Goal: Information Seeking & Learning: Learn about a topic

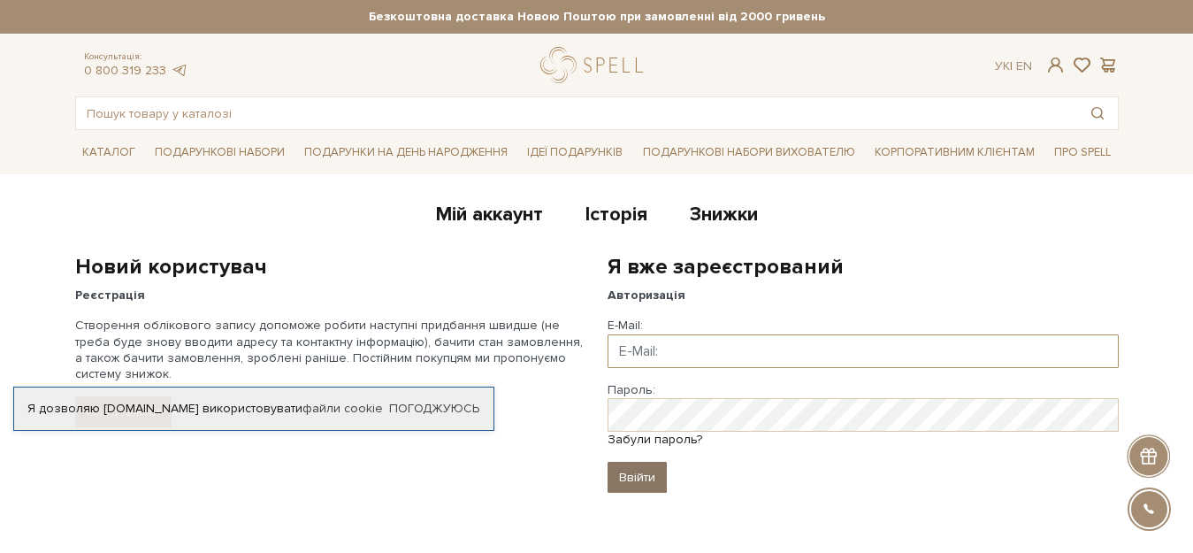
type input "kiporenko75@ukr.net"
click at [631, 478] on input "Ввійти" at bounding box center [637, 477] width 59 height 31
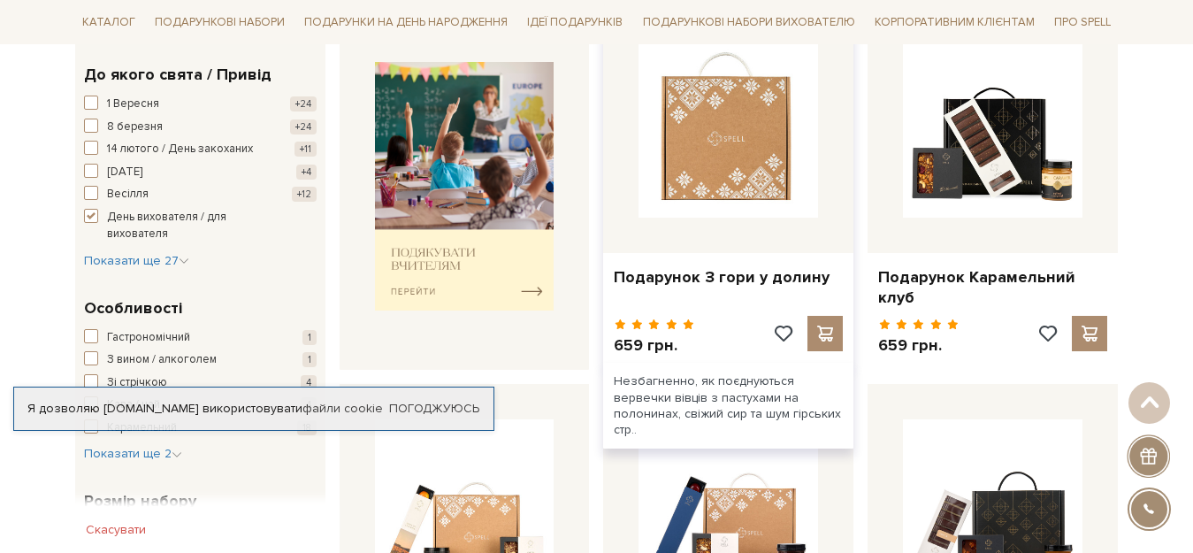
scroll to position [708, 0]
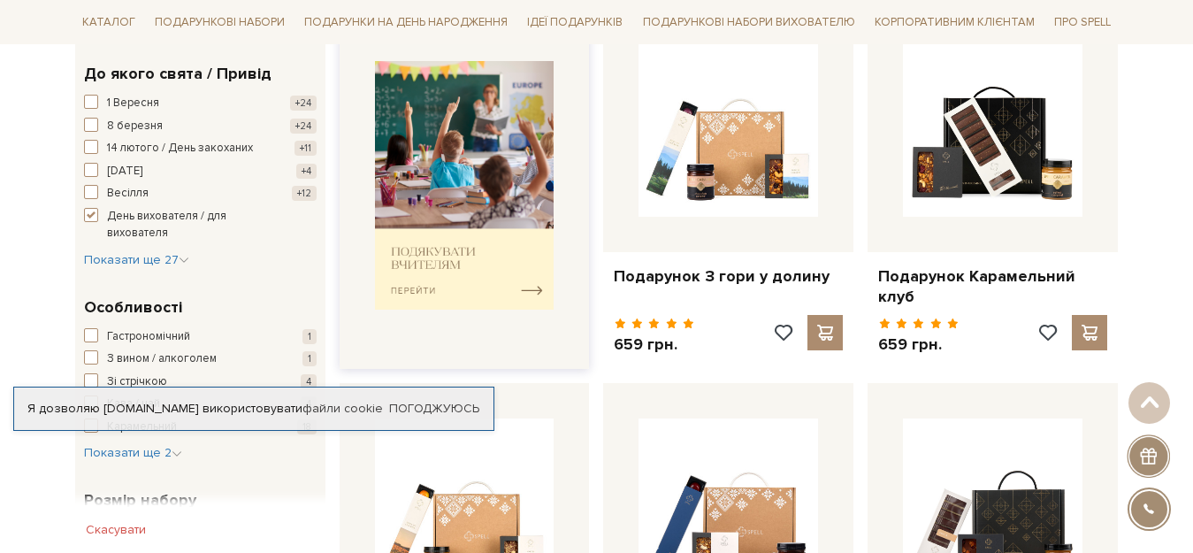
click at [527, 279] on img at bounding box center [465, 185] width 180 height 249
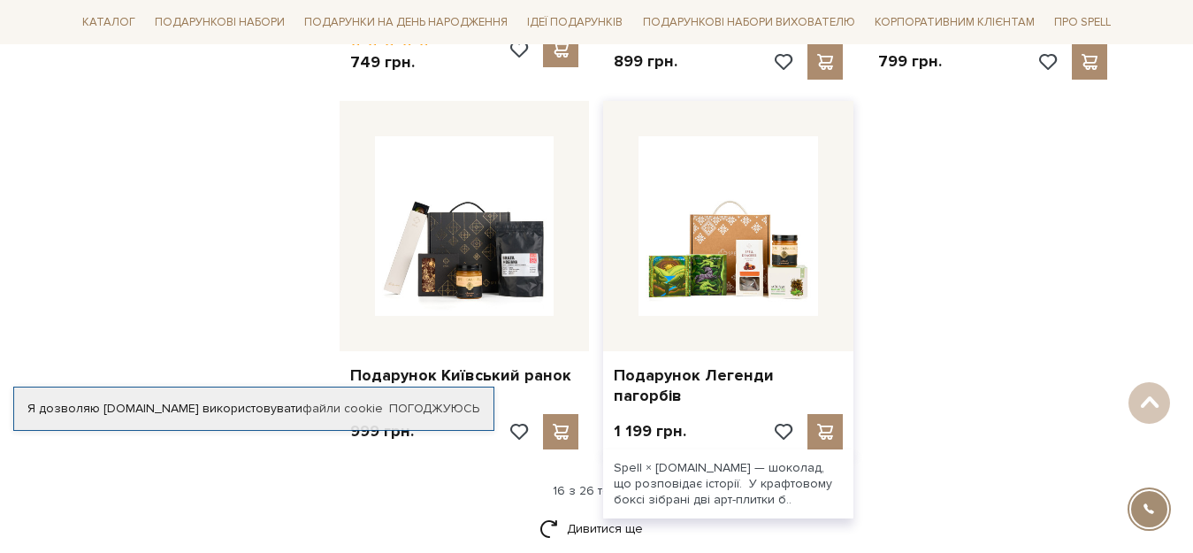
scroll to position [2211, 0]
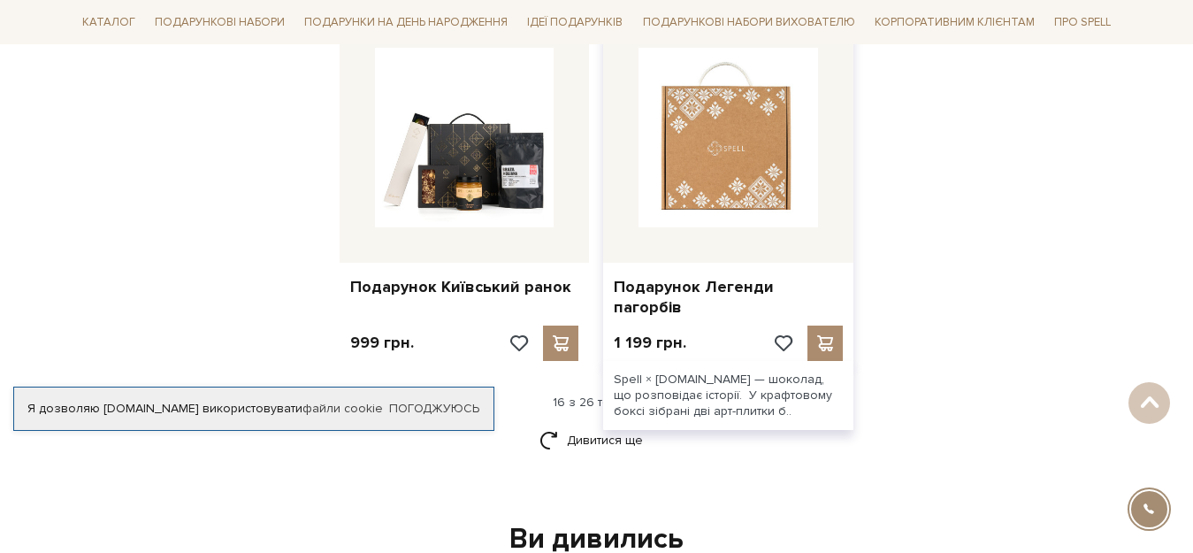
click at [729, 182] on img at bounding box center [729, 138] width 180 height 180
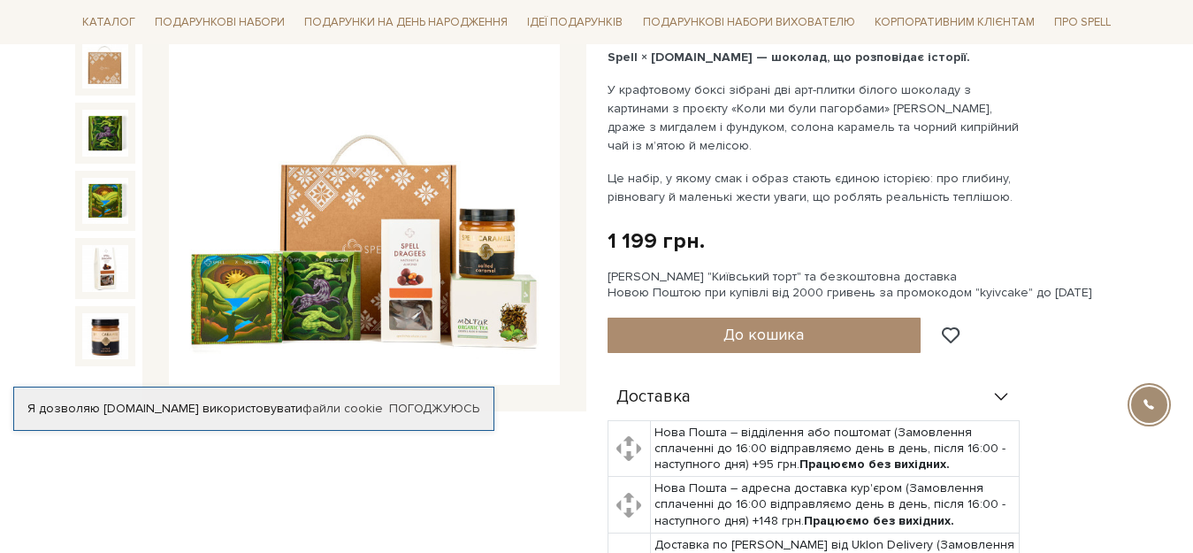
scroll to position [177, 0]
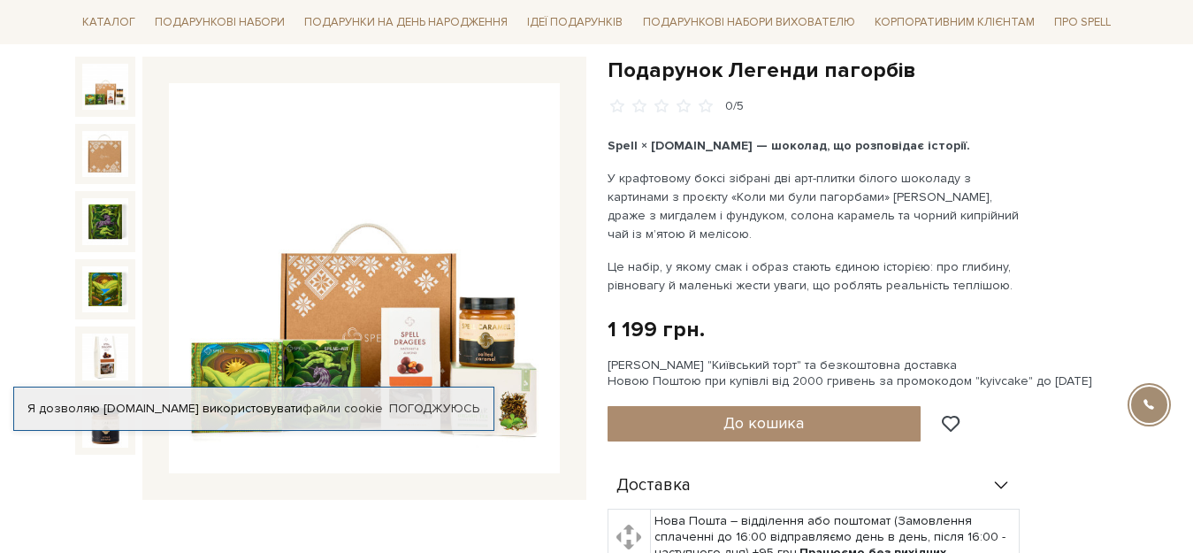
click at [408, 424] on div "Я дозволяю spellchocolate.com використовувати файли cookie Погоджуюсь" at bounding box center [253, 408] width 481 height 44
click at [450, 409] on link "Погоджуюсь" at bounding box center [434, 409] width 90 height 16
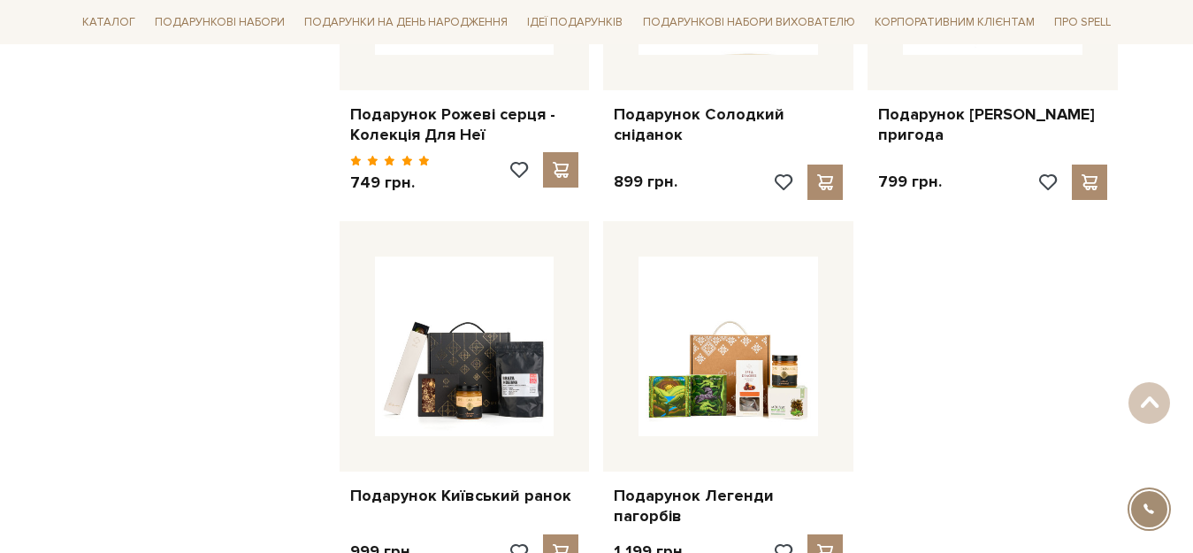
scroll to position [2033, 0]
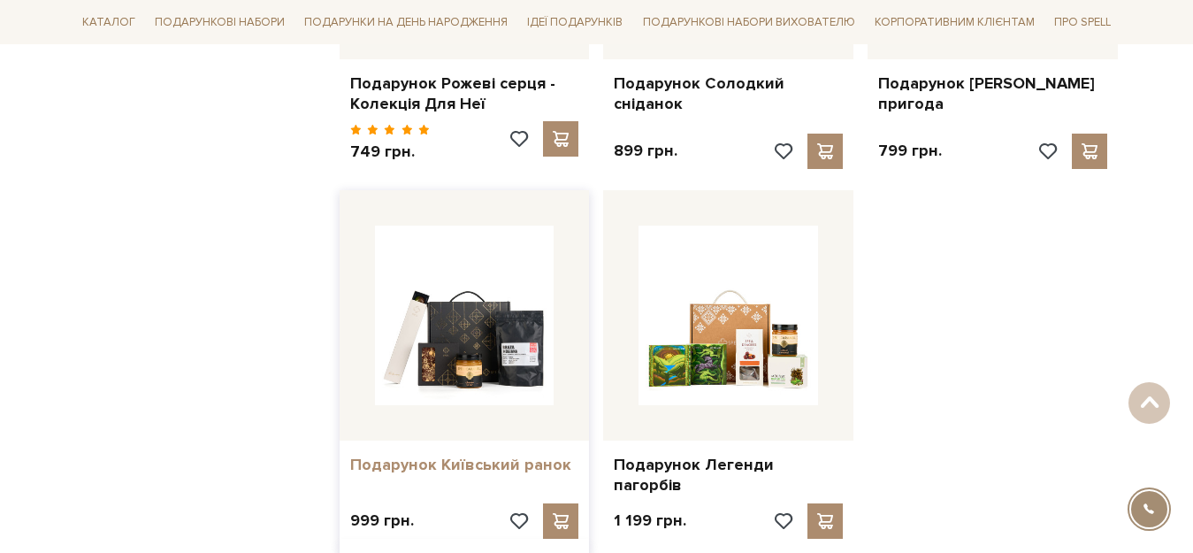
click at [438, 455] on link "Подарунок Київський ранок" at bounding box center [464, 465] width 229 height 20
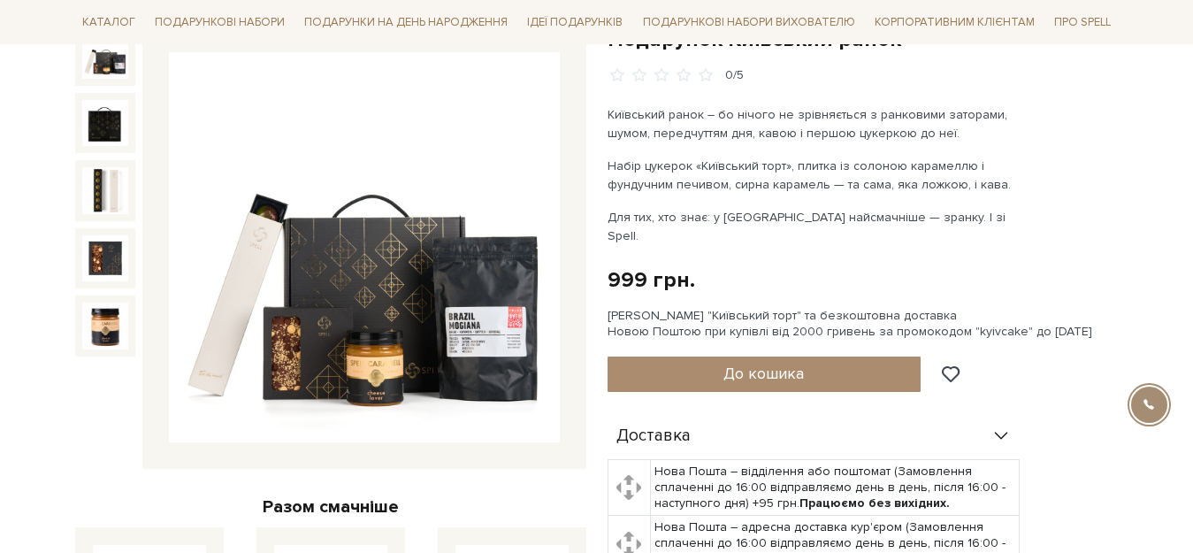
scroll to position [177, 0]
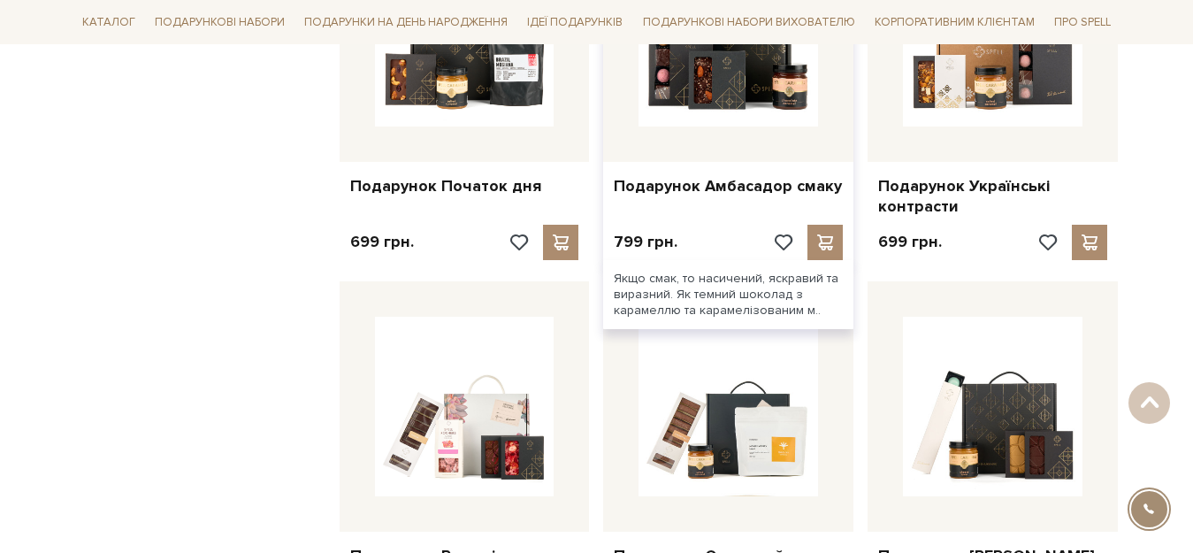
scroll to position [1592, 0]
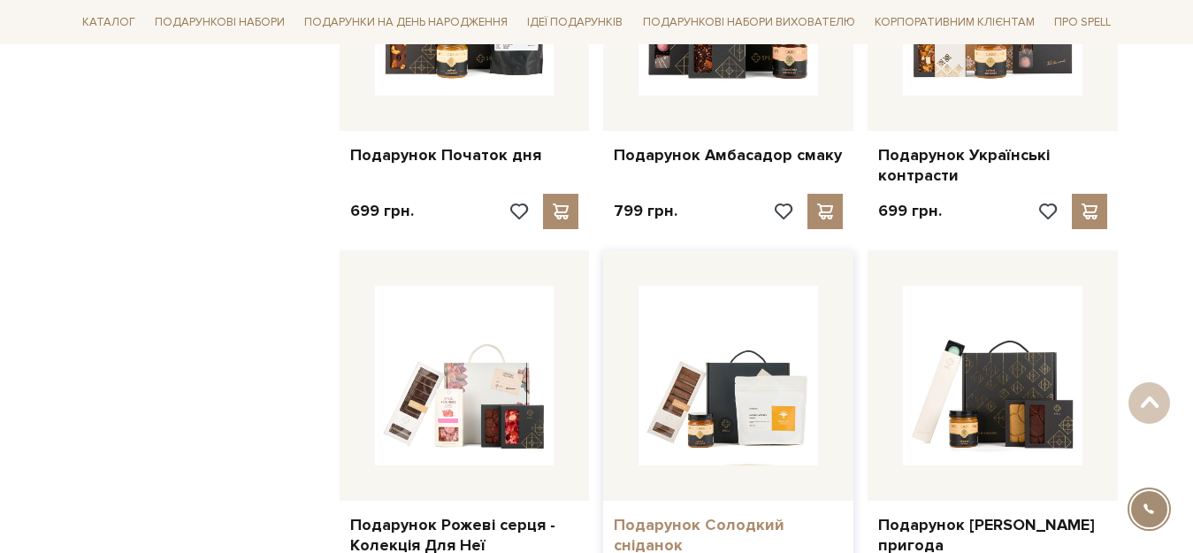
click at [723, 515] on link "Подарунок Солодкий сніданок" at bounding box center [728, 536] width 229 height 42
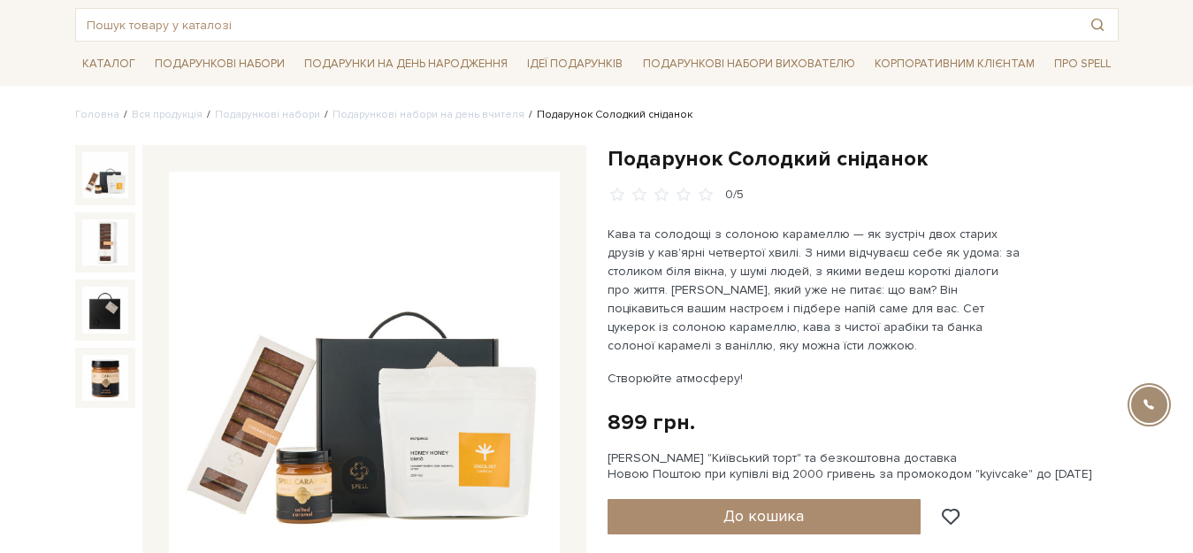
scroll to position [177, 0]
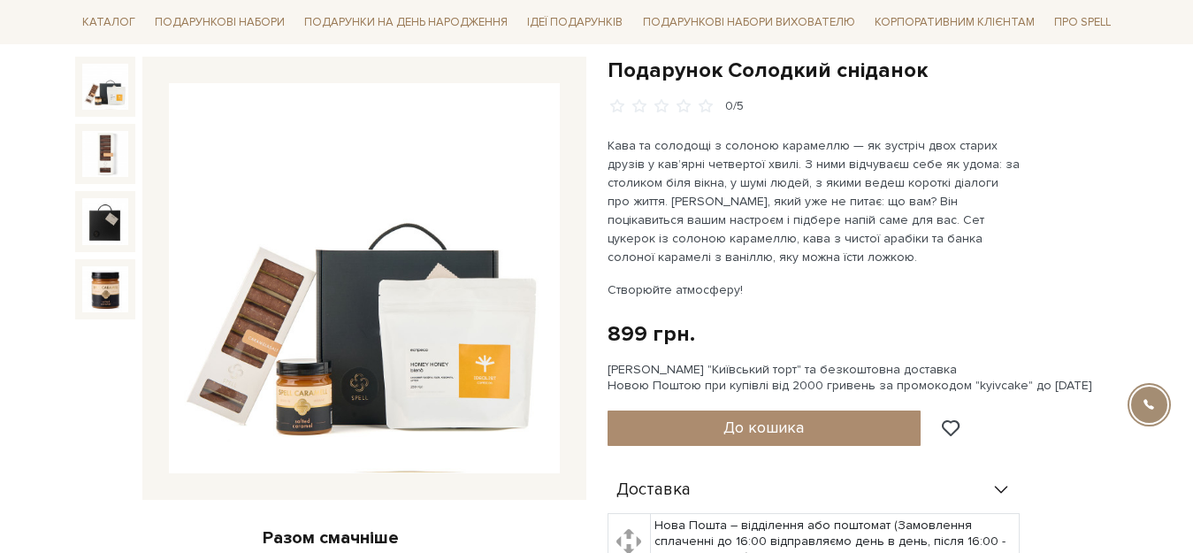
click at [410, 331] on img at bounding box center [364, 278] width 391 height 391
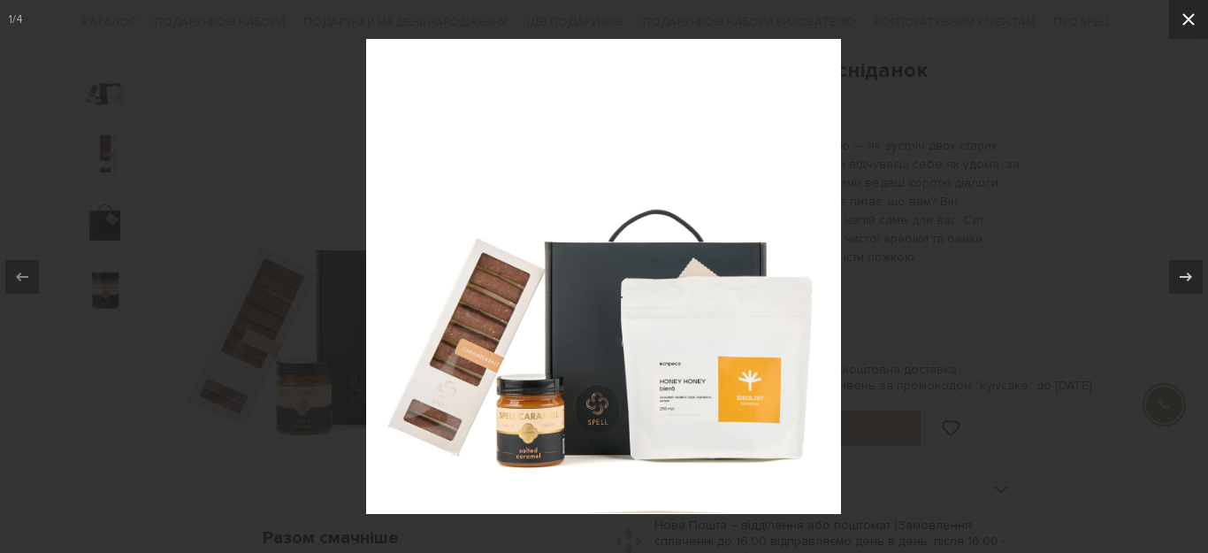
click at [1177, 19] on button at bounding box center [1188, 19] width 39 height 39
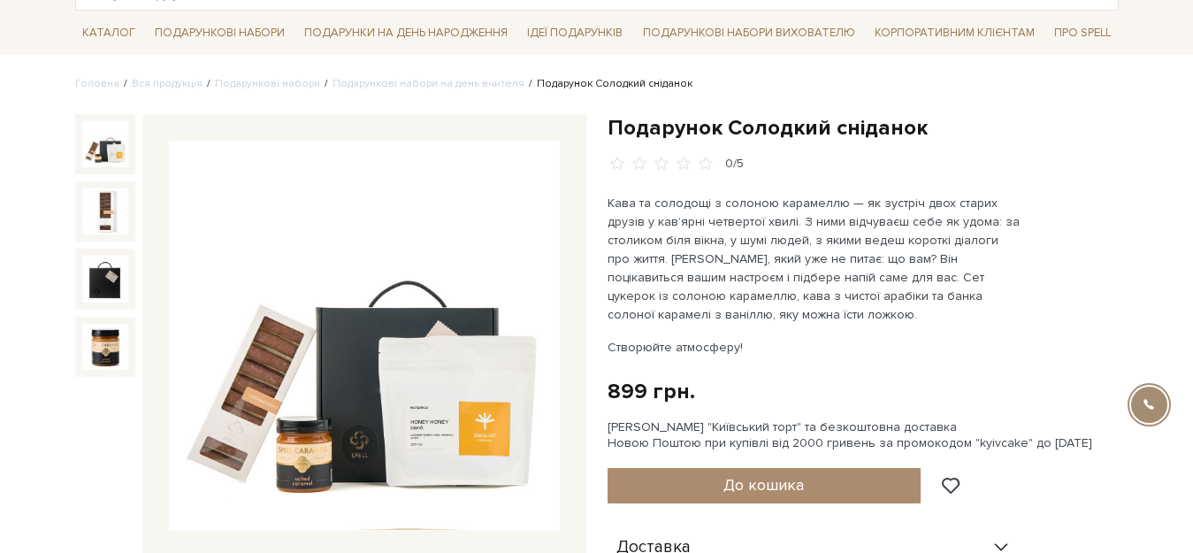
scroll to position [88, 0]
